Goal: Find specific page/section: Find specific page/section

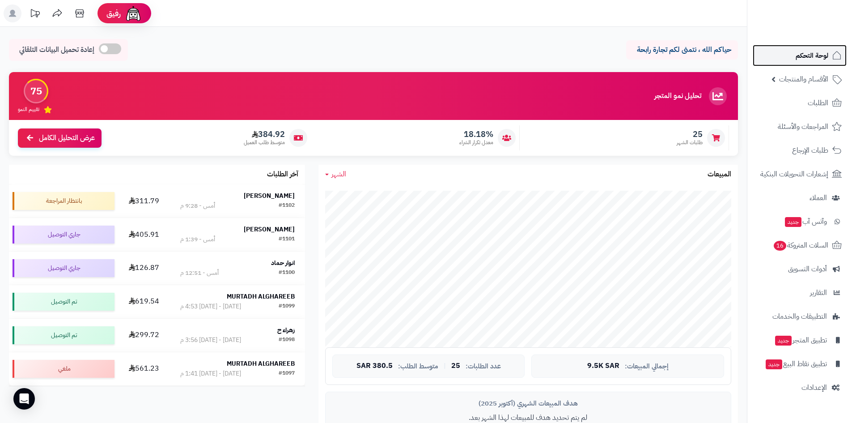
click at [816, 51] on span "لوحة التحكم" at bounding box center [812, 55] width 33 height 13
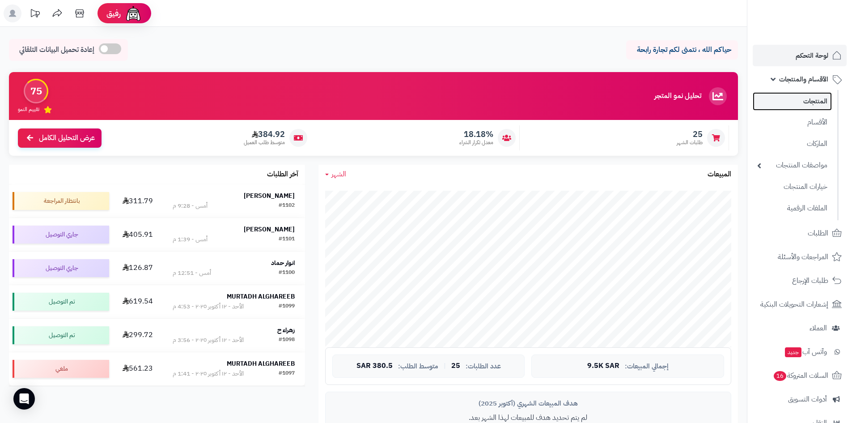
click at [812, 98] on link "المنتجات" at bounding box center [792, 101] width 79 height 18
